Goal: Task Accomplishment & Management: Manage account settings

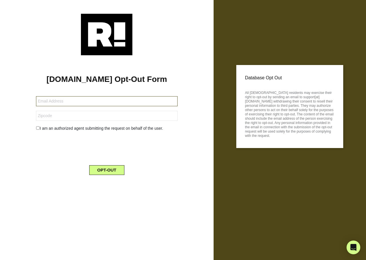
type input "[EMAIL_ADDRESS][DOMAIN_NAME]"
type input "77651"
type input "[EMAIL_ADDRESS][DOMAIN_NAME]"
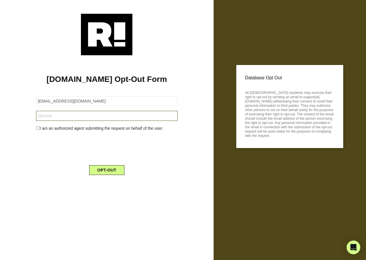
type input "15642"
